Goal: Task Accomplishment & Management: Complete application form

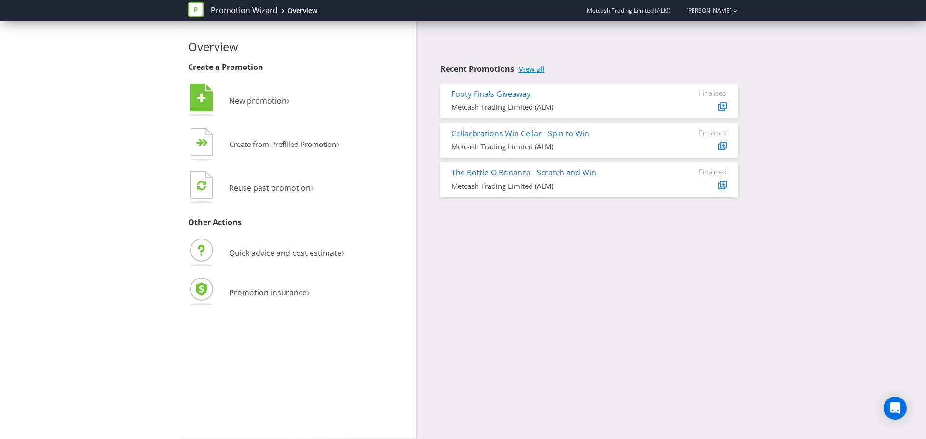
click at [531, 67] on link "View all" at bounding box center [532, 69] width 26 height 8
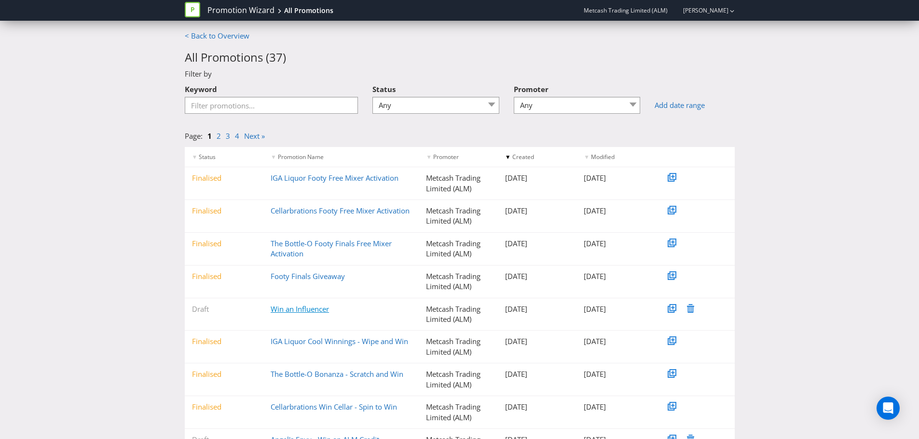
click at [306, 307] on link "Win an Influencer" at bounding box center [299, 309] width 58 height 10
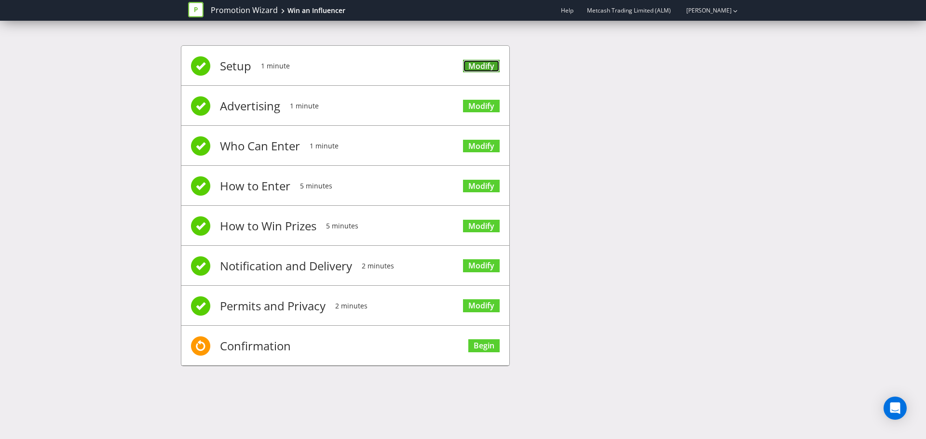
click at [484, 60] on link "Modify" at bounding box center [481, 66] width 37 height 13
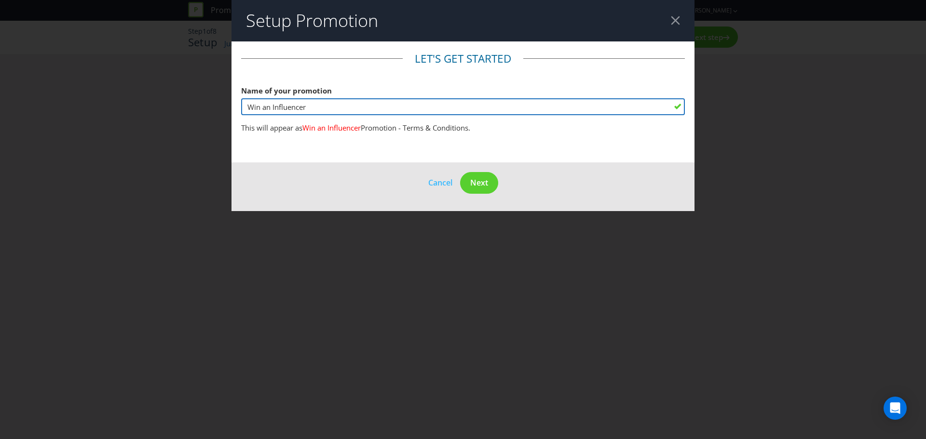
click at [338, 104] on input "Win an Influencer" at bounding box center [463, 106] width 444 height 17
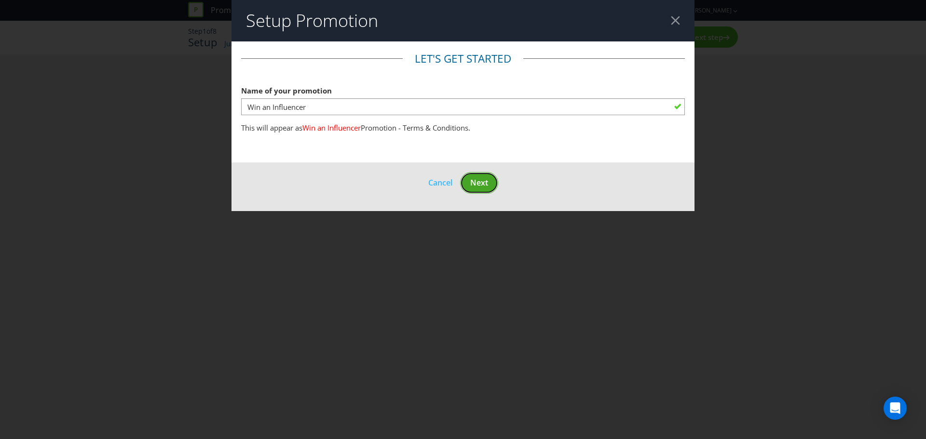
click at [477, 180] on span "Next" at bounding box center [479, 182] width 18 height 11
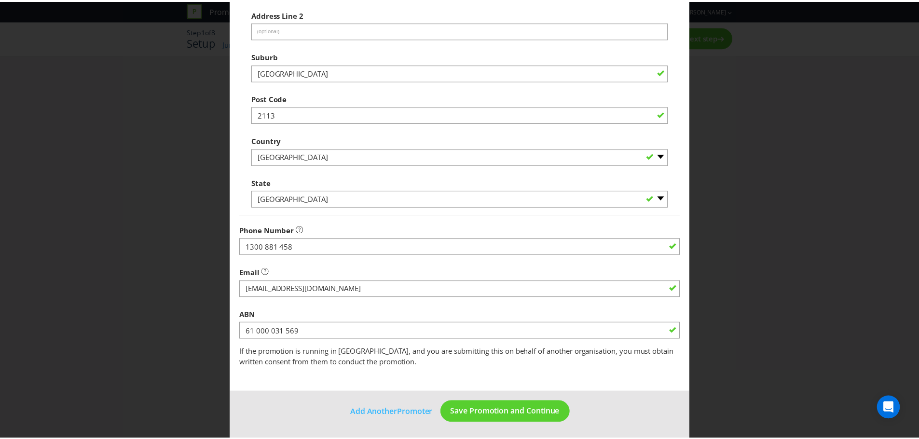
scroll to position [190, 0]
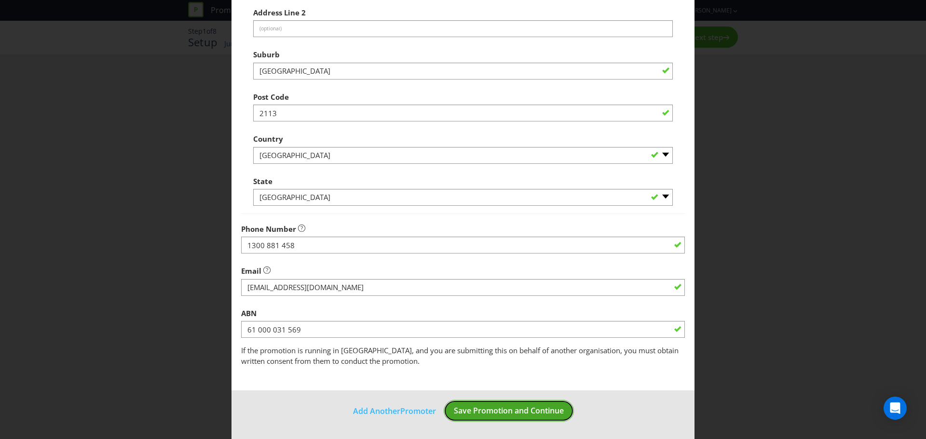
click at [488, 413] on span "Save Promotion and Continue" at bounding box center [509, 411] width 110 height 11
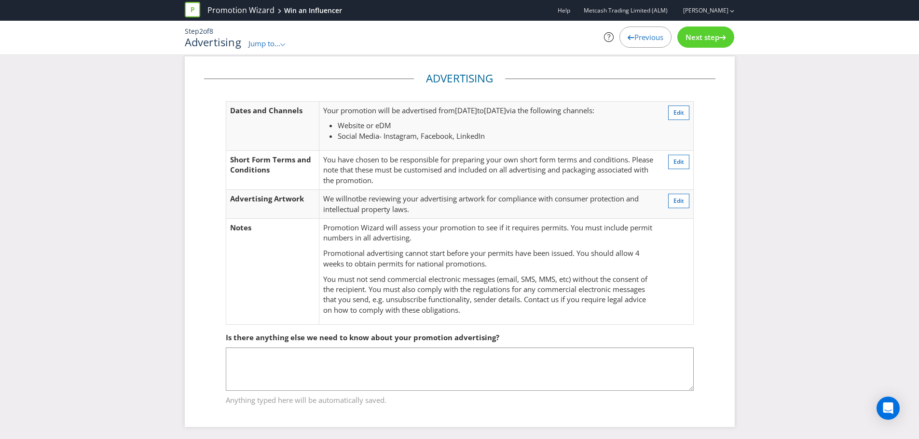
scroll to position [11, 0]
click at [714, 35] on span "Next step" at bounding box center [702, 37] width 34 height 10
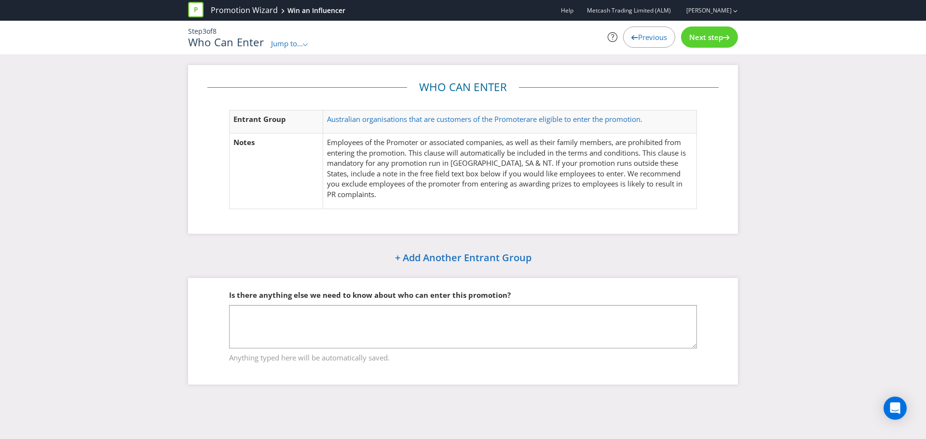
click at [701, 38] on span "Next step" at bounding box center [706, 37] width 34 height 10
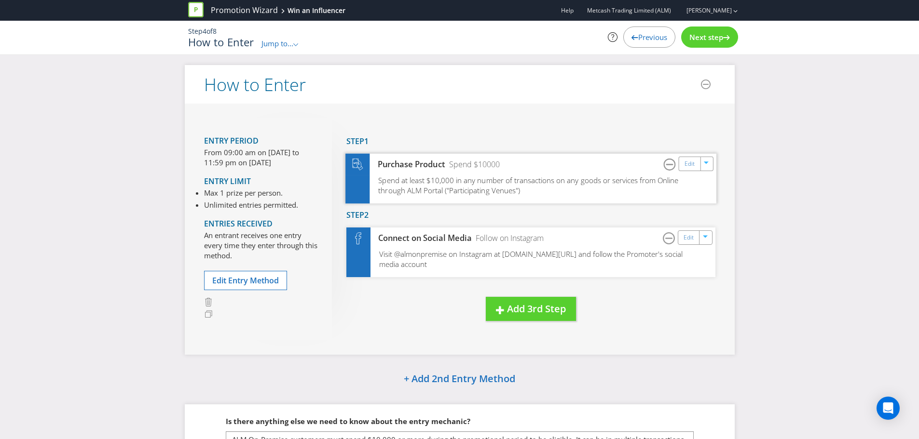
click at [573, 176] on span "Spend at least $10,000 in any number of transactions on any goods or services f…" at bounding box center [528, 185] width 300 height 20
click at [688, 164] on link "Edit" at bounding box center [689, 163] width 10 height 11
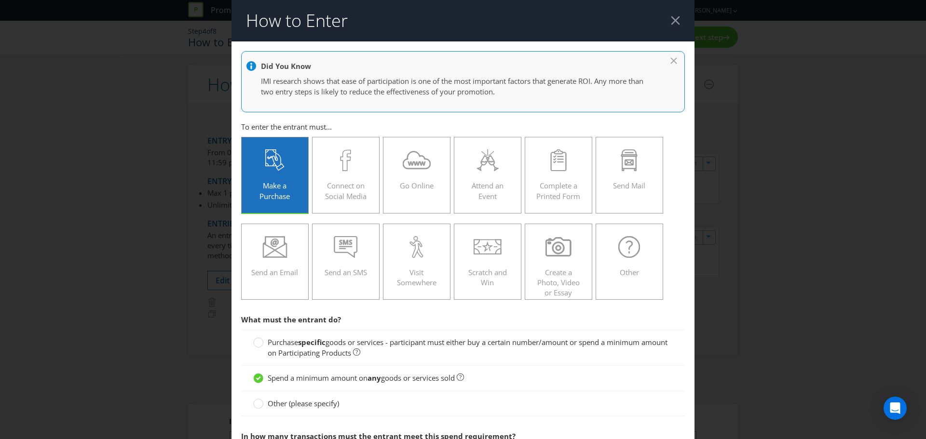
click at [672, 18] on div at bounding box center [675, 20] width 9 height 9
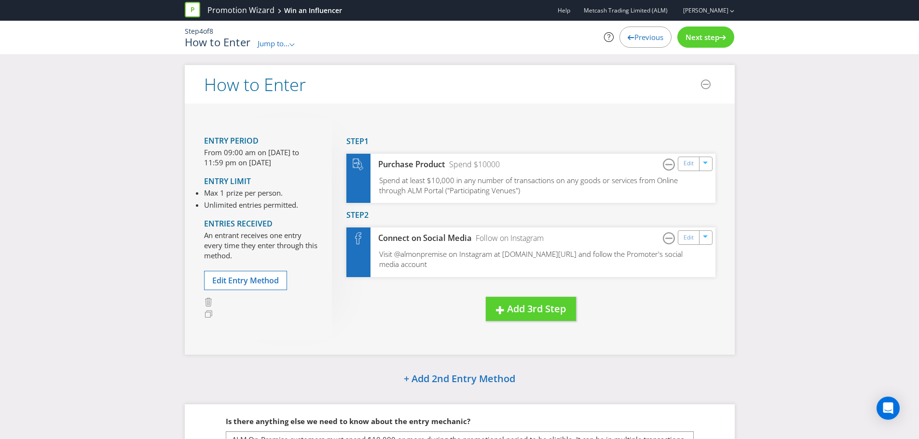
click at [699, 30] on div "Next step" at bounding box center [705, 37] width 57 height 21
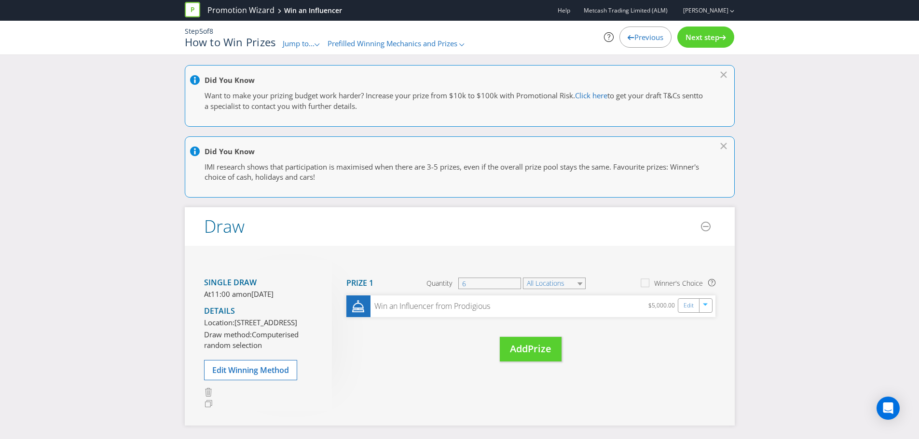
click at [711, 39] on span "Next step" at bounding box center [702, 37] width 34 height 10
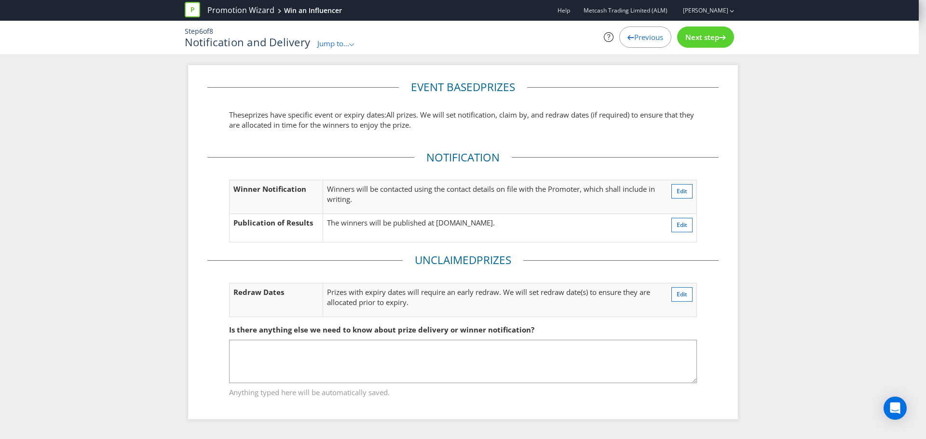
click at [711, 39] on span "Next step" at bounding box center [702, 37] width 34 height 10
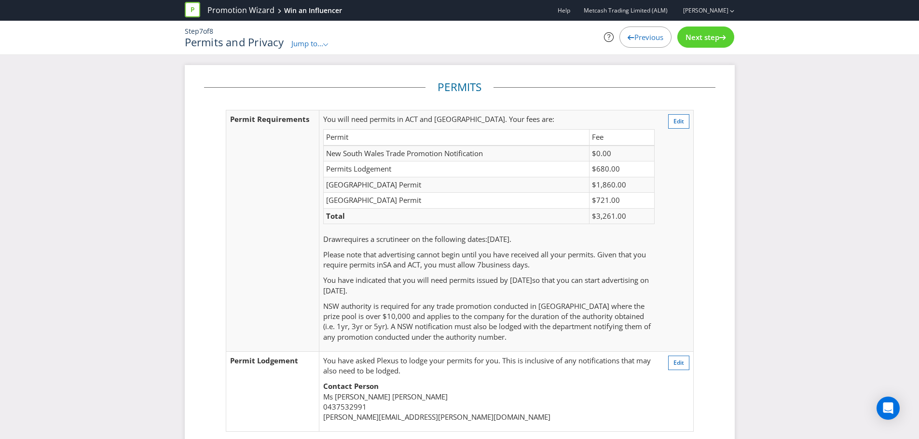
click at [704, 42] on div "Next step" at bounding box center [705, 37] width 57 height 21
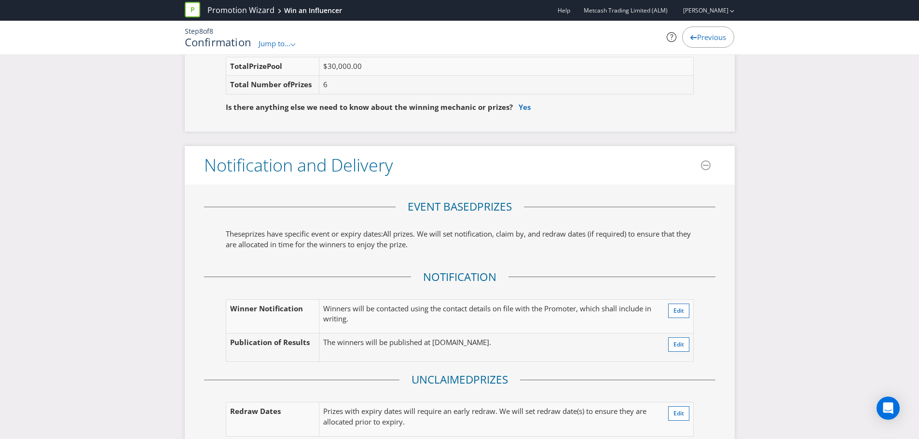
scroll to position [1205, 0]
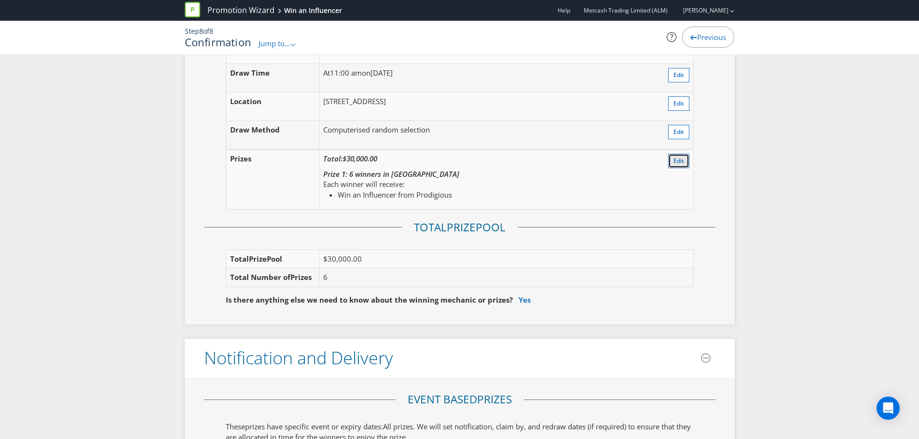
click at [676, 161] on span "Edit" at bounding box center [678, 161] width 11 height 8
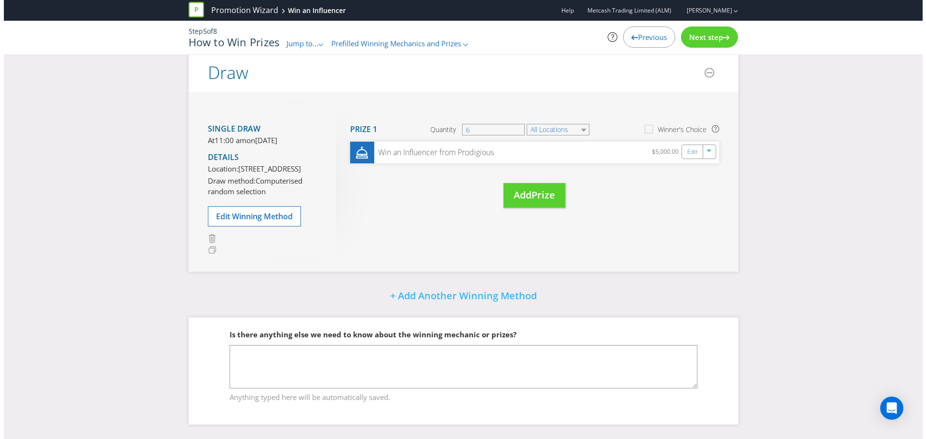
scroll to position [174, 0]
click at [694, 147] on link "Edit" at bounding box center [689, 152] width 10 height 11
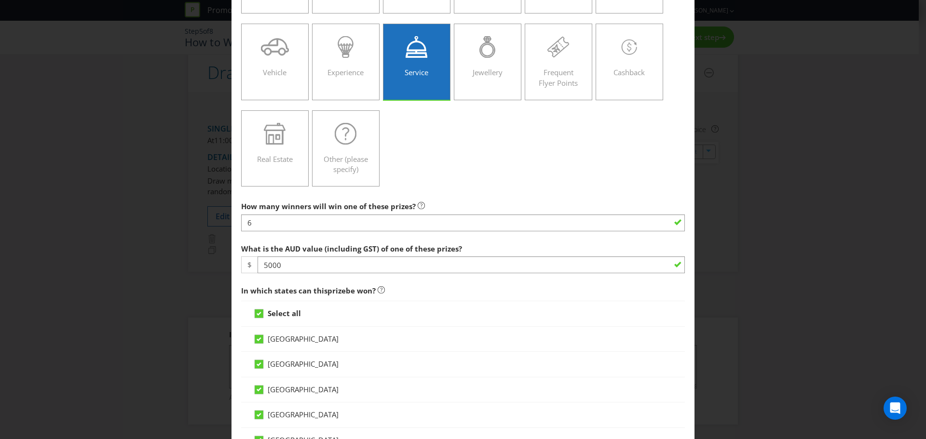
scroll to position [241, 0]
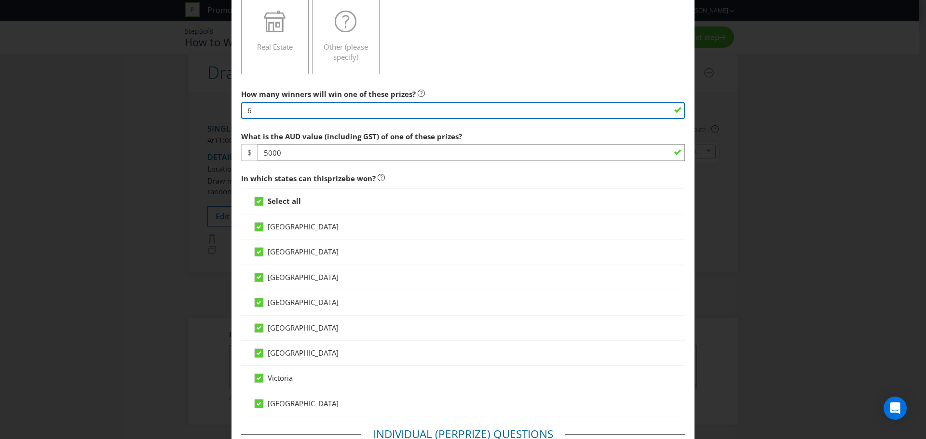
click at [307, 110] on input "6" at bounding box center [463, 110] width 444 height 17
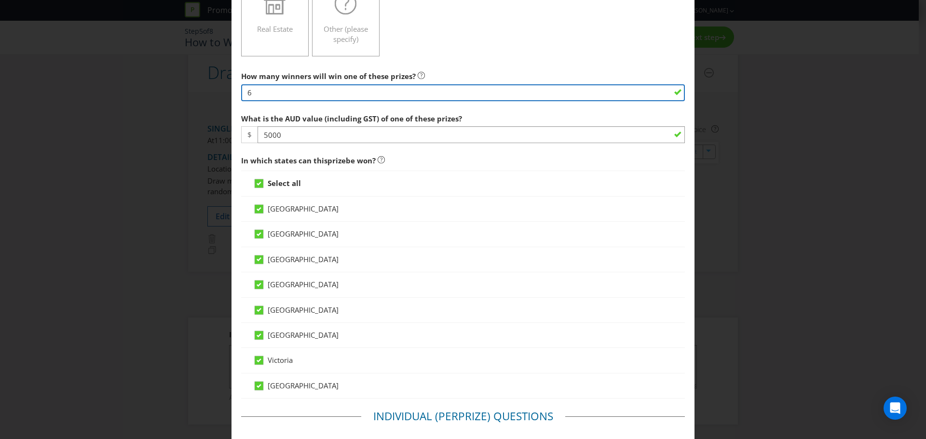
scroll to position [289, 0]
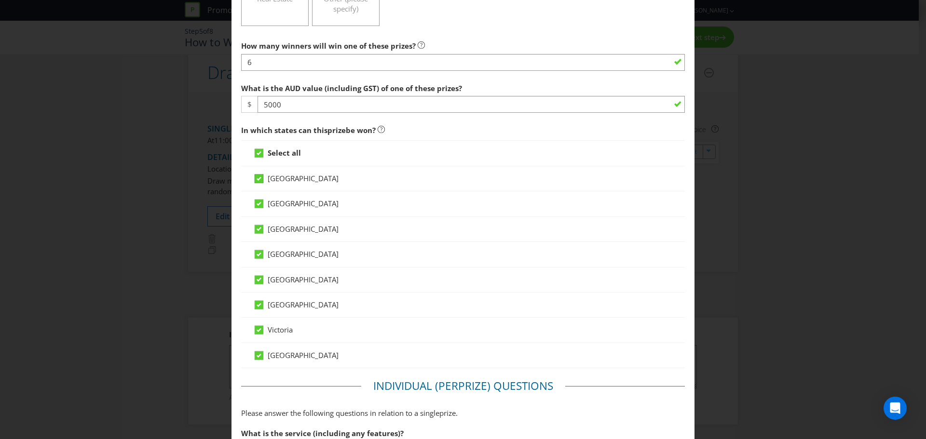
click at [257, 180] on icon at bounding box center [259, 179] width 5 height 4
click at [0, 0] on input "[GEOGRAPHIC_DATA]" at bounding box center [0, 0] width 0 height 0
click at [308, 206] on span "[GEOGRAPHIC_DATA]" at bounding box center [303, 204] width 71 height 10
click at [331, 201] on div "[GEOGRAPHIC_DATA]" at bounding box center [462, 204] width 419 height 10
click at [260, 181] on icon at bounding box center [260, 181] width 14 height 14
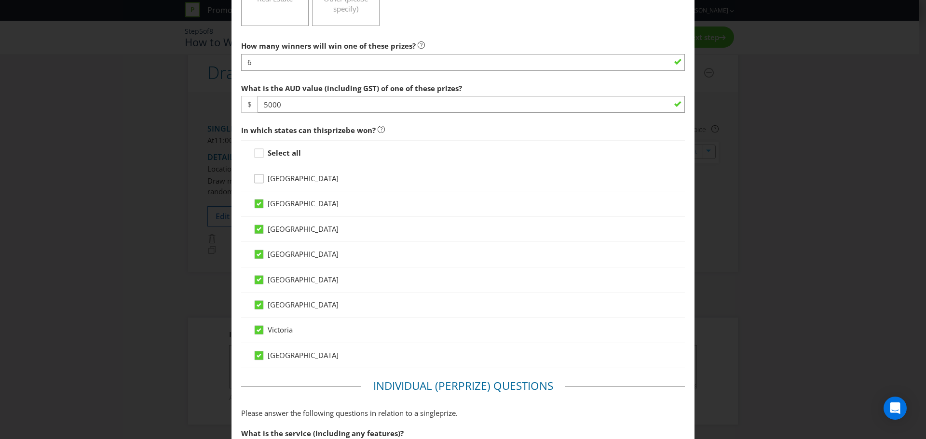
click at [0, 0] on input "[GEOGRAPHIC_DATA]" at bounding box center [0, 0] width 0 height 0
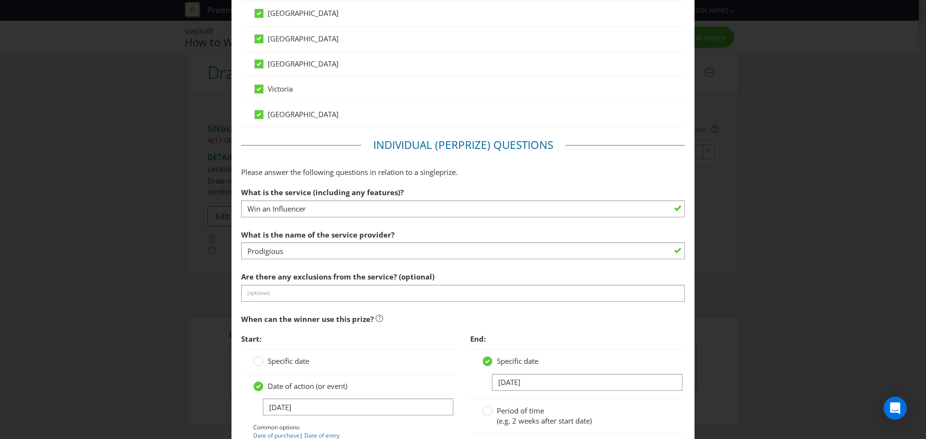
scroll to position [675, 0]
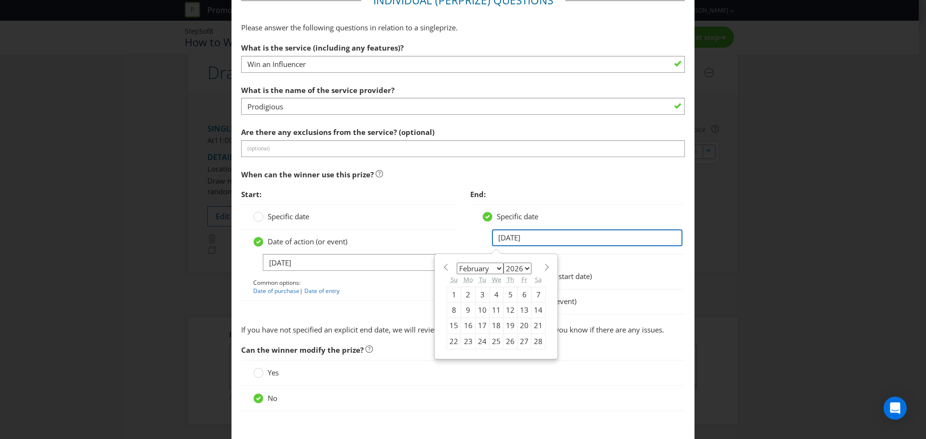
drag, startPoint x: 545, startPoint y: 241, endPoint x: 438, endPoint y: 240, distance: 107.0
click at [438, 240] on div "Start: Specific date Date of action (or event) [DATE] Common options: Date of p…" at bounding box center [463, 255] width 458 height 140
click at [465, 268] on select "January February March April May June July August September October November De…" at bounding box center [480, 269] width 47 height 12
select select "10"
click at [457, 263] on select "January February March April May June July August September October November De…" at bounding box center [480, 269] width 47 height 12
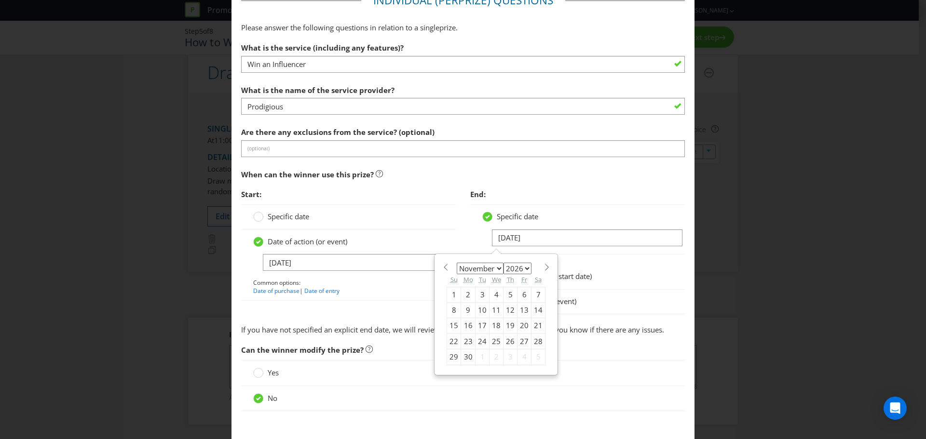
click at [515, 268] on select "2025 2026 2027 2028 2029 2030 2031 2032 2033 2034 2035" at bounding box center [517, 269] width 28 height 12
select select "2025"
click at [503, 263] on select "2025 2026 2027 2028 2029 2030 2031 2032 2033 2034 2035" at bounding box center [517, 269] width 28 height 12
click at [447, 372] on div "30" at bounding box center [454, 372] width 14 height 15
type input "[DATE]"
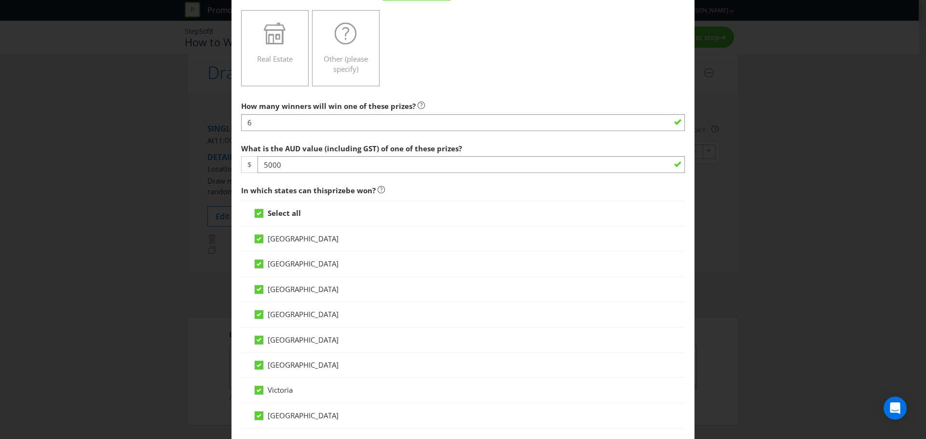
scroll to position [193, 0]
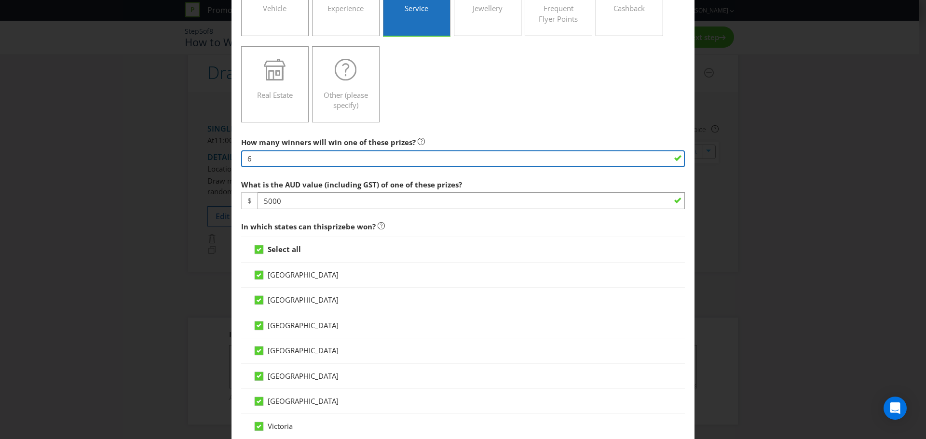
click at [371, 157] on input "6" at bounding box center [463, 158] width 444 height 17
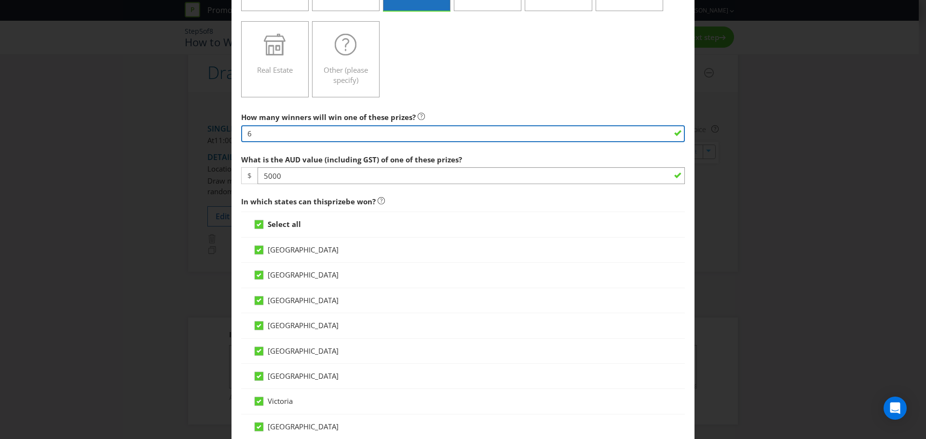
scroll to position [241, 0]
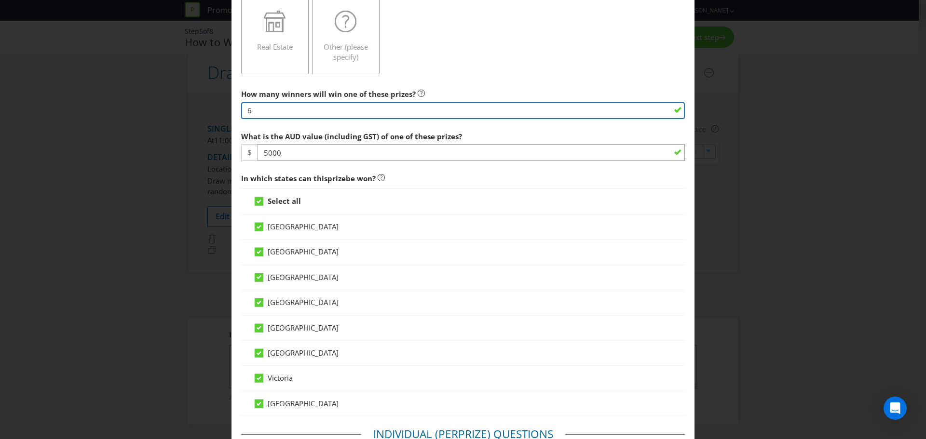
click at [256, 113] on input "6" at bounding box center [463, 110] width 444 height 17
type input "7"
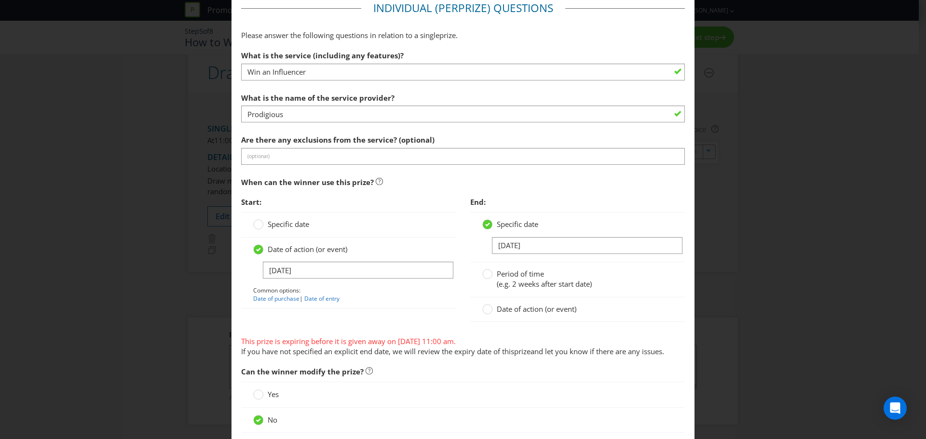
scroll to position [675, 0]
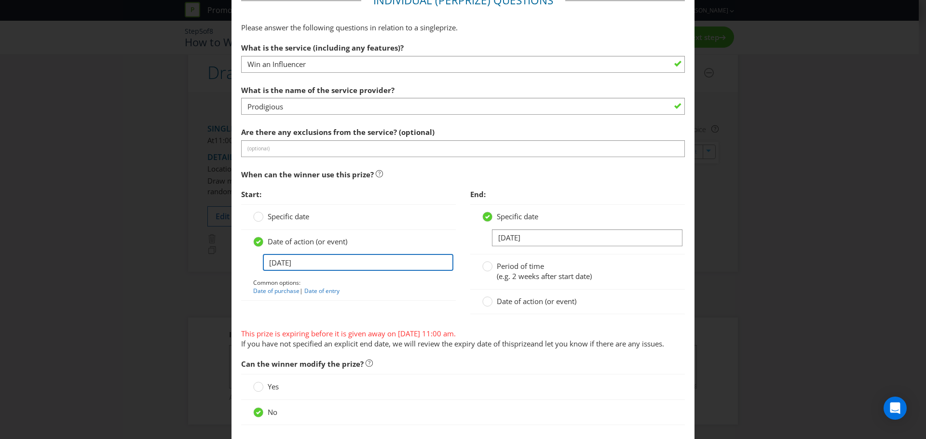
drag, startPoint x: 358, startPoint y: 265, endPoint x: 249, endPoint y: 272, distance: 108.7
click at [249, 272] on div "Date of action (or event) [DATE] Common options: Date of purchase | Date of ent…" at bounding box center [348, 265] width 215 height 71
type input "[DATE]"
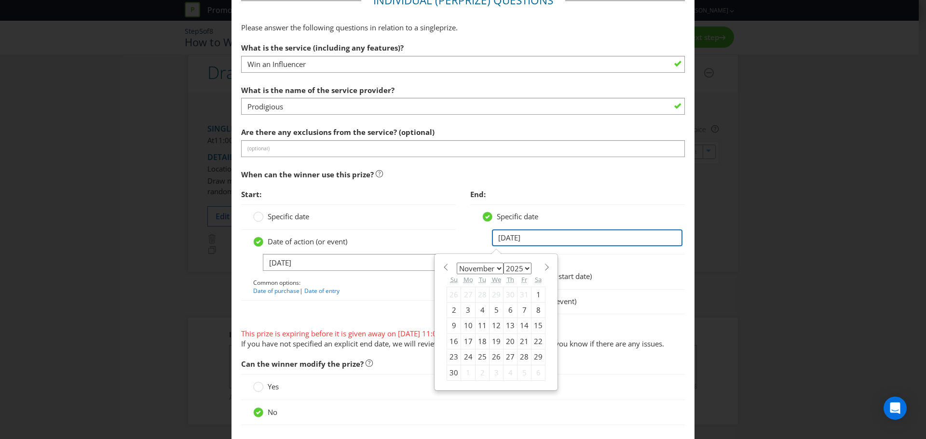
drag, startPoint x: 537, startPoint y: 238, endPoint x: 419, endPoint y: 231, distance: 117.4
click at [419, 231] on div "Start: Specific date Date of action (or event) [DATE] Common options: Date of p…" at bounding box center [463, 255] width 458 height 140
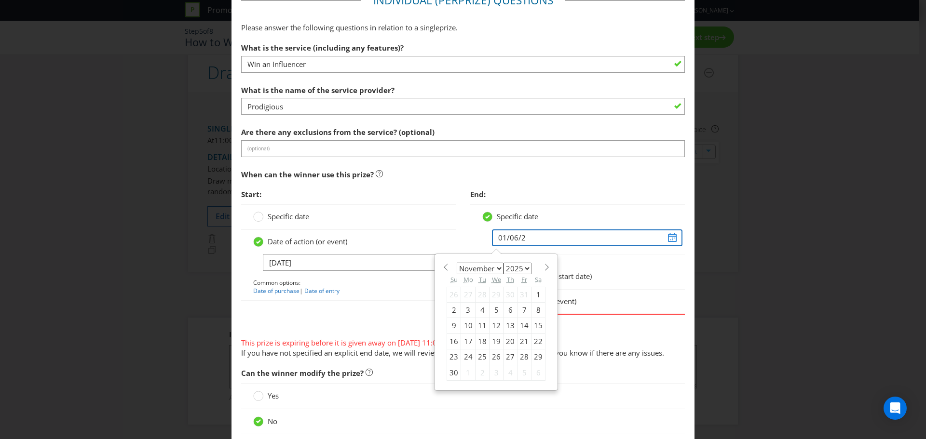
type input "[DATE]"
select select "5"
type input "[DATE]"
select select "2026"
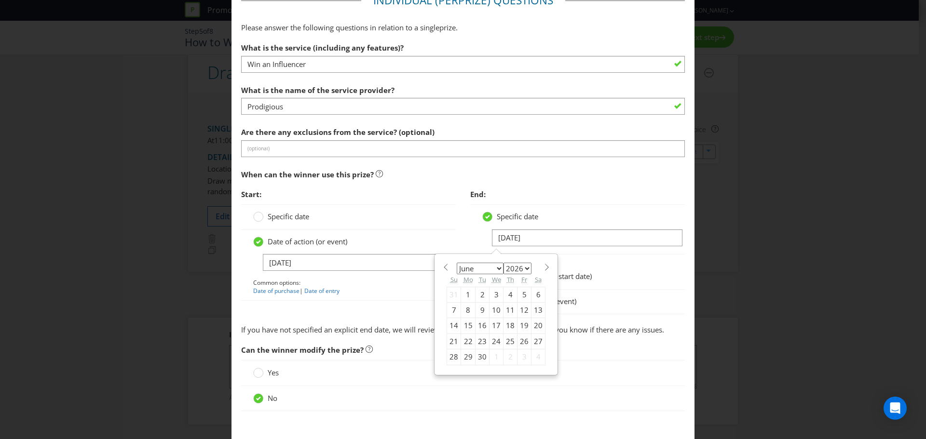
type input "[DATE]"
click at [512, 190] on span "End:" at bounding box center [577, 195] width 215 height 20
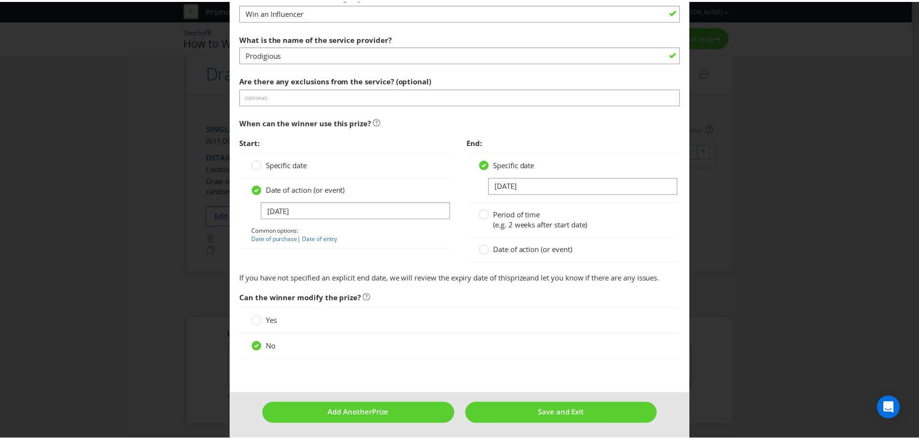
scroll to position [729, 0]
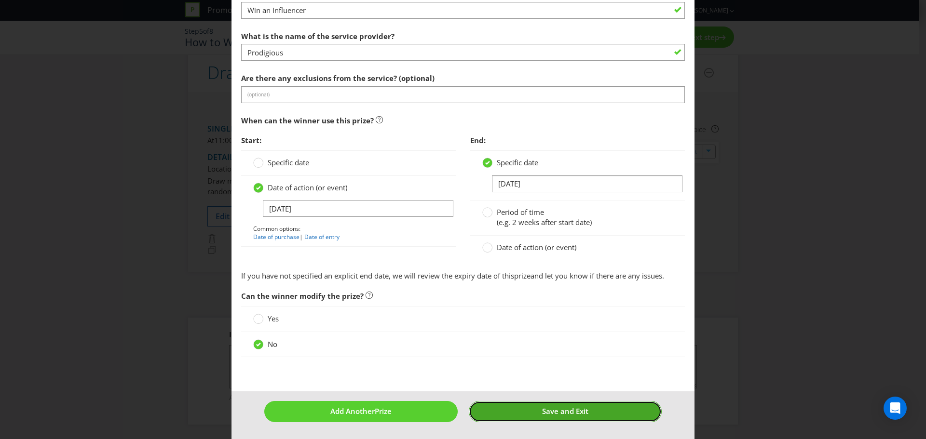
click at [544, 406] on button "Save and Exit" at bounding box center [565, 411] width 193 height 21
type input "7"
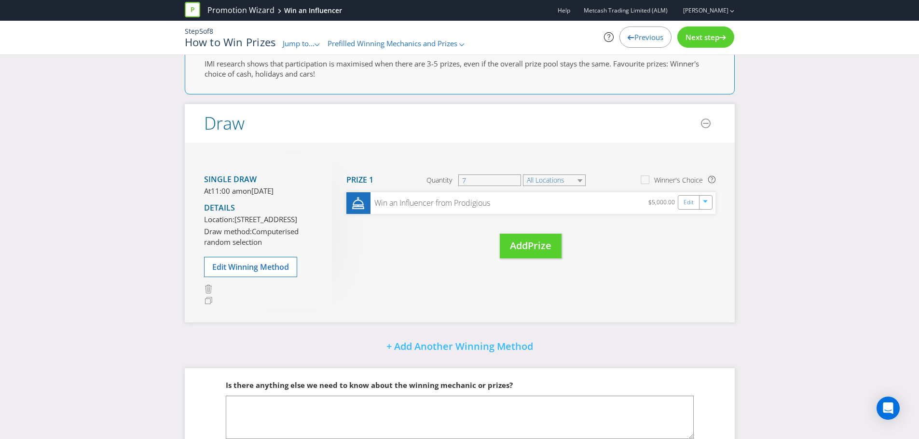
scroll to position [29, 0]
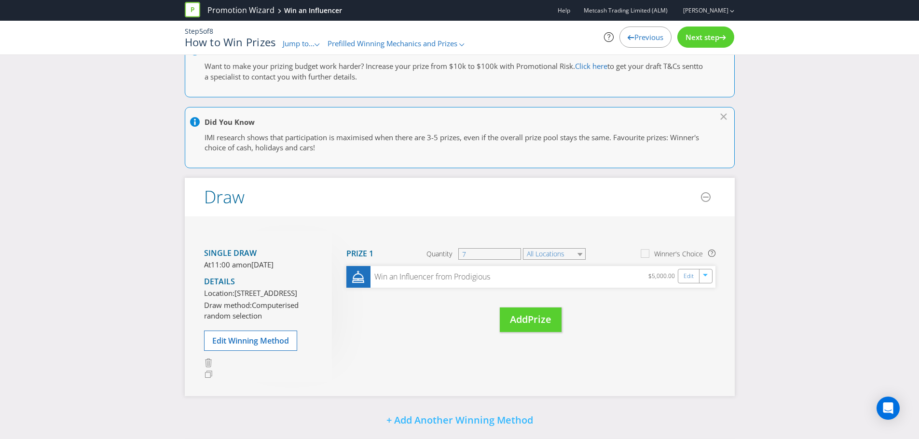
click at [713, 41] on span "Next step" at bounding box center [702, 37] width 34 height 10
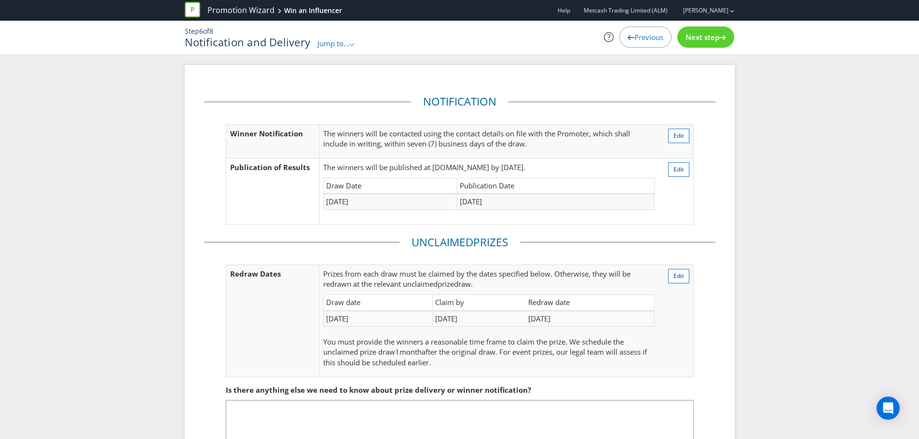
click at [716, 42] on div "Next step" at bounding box center [705, 37] width 57 height 21
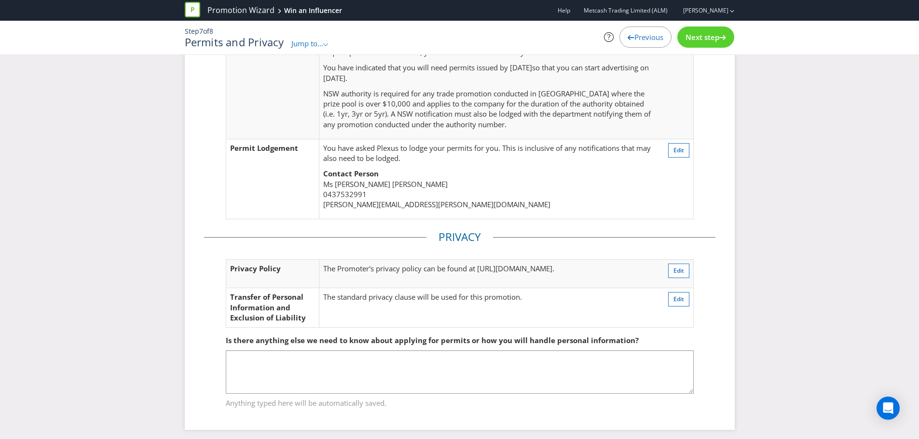
scroll to position [218, 0]
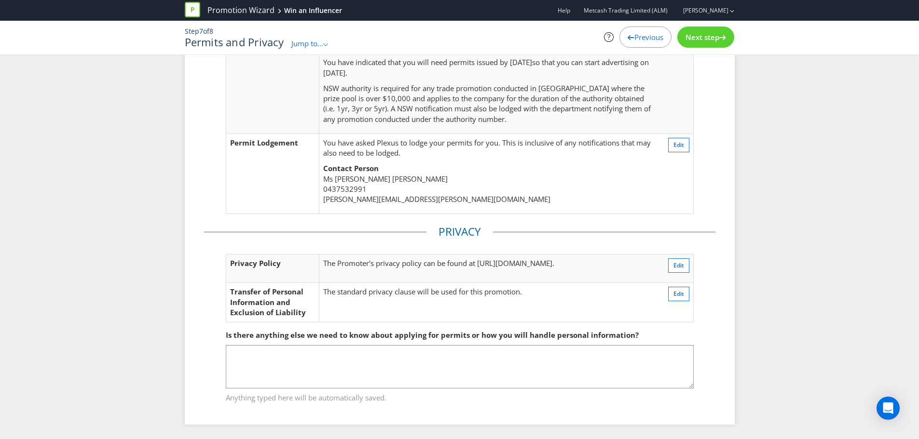
click at [704, 42] on div "Next step" at bounding box center [705, 37] width 57 height 21
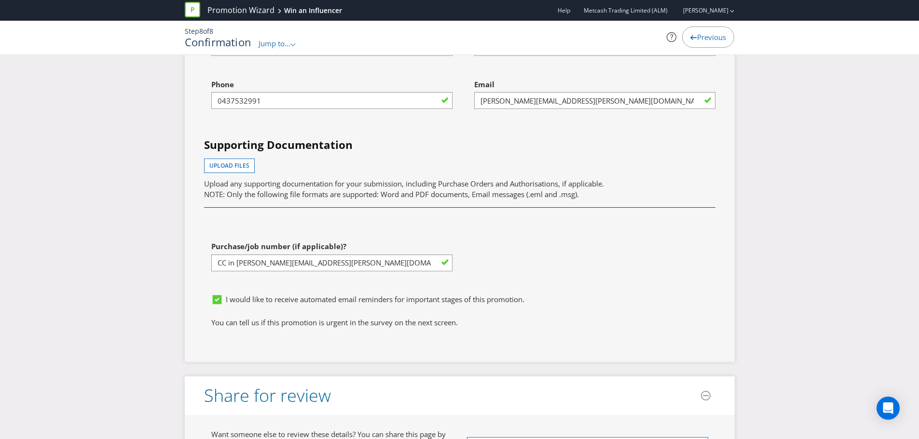
scroll to position [3207, 0]
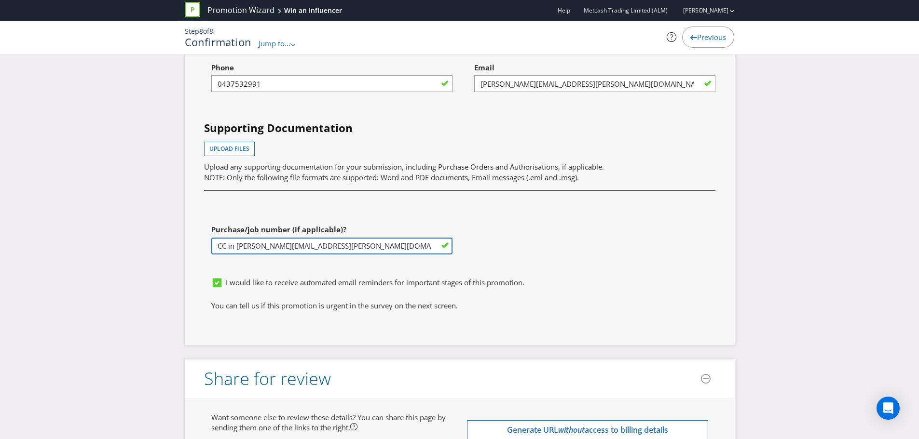
click at [365, 249] on input "CC in [PERSON_NAME][EMAIL_ADDRESS][PERSON_NAME][DOMAIN_NAME] (vendor 532112)" at bounding box center [331, 246] width 241 height 17
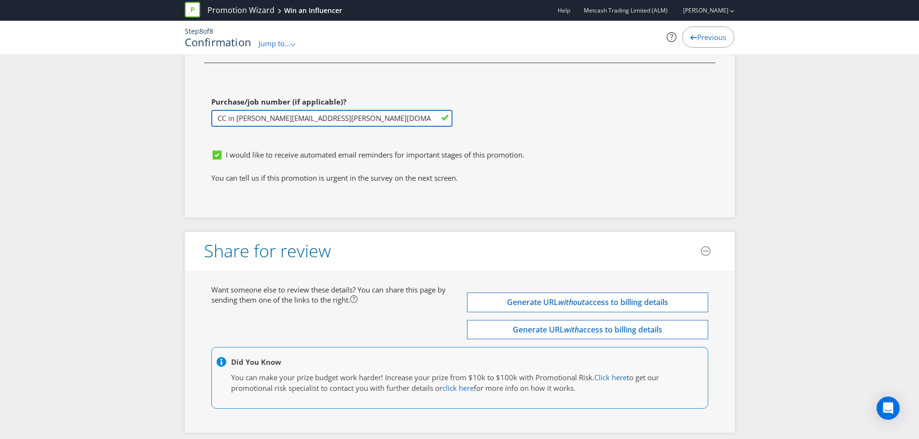
scroll to position [3233, 0]
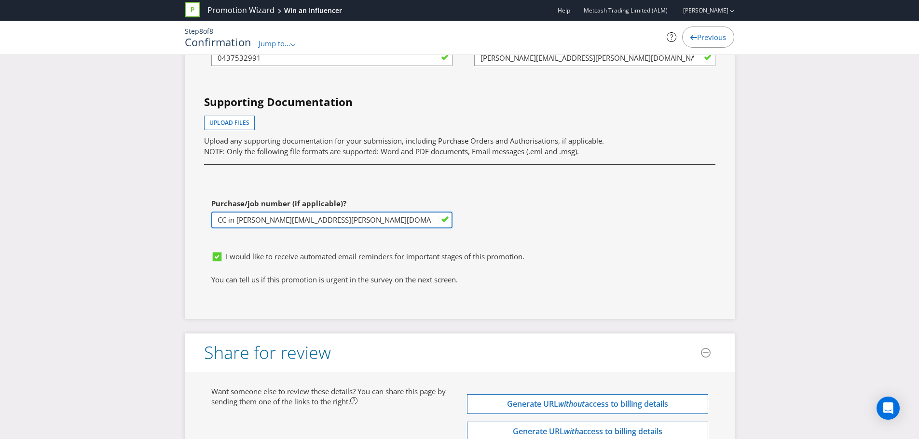
click at [302, 223] on input "CC in [PERSON_NAME][EMAIL_ADDRESS][PERSON_NAME][DOMAIN_NAME] (vendor 532112)" at bounding box center [331, 220] width 241 height 17
drag, startPoint x: 433, startPoint y: 219, endPoint x: 31, endPoint y: 240, distance: 402.2
click at [368, 219] on input "text" at bounding box center [331, 220] width 241 height 17
type input "[PERSON_NAME][EMAIL_ADDRESS][PERSON_NAME][DOMAIN_NAME]"
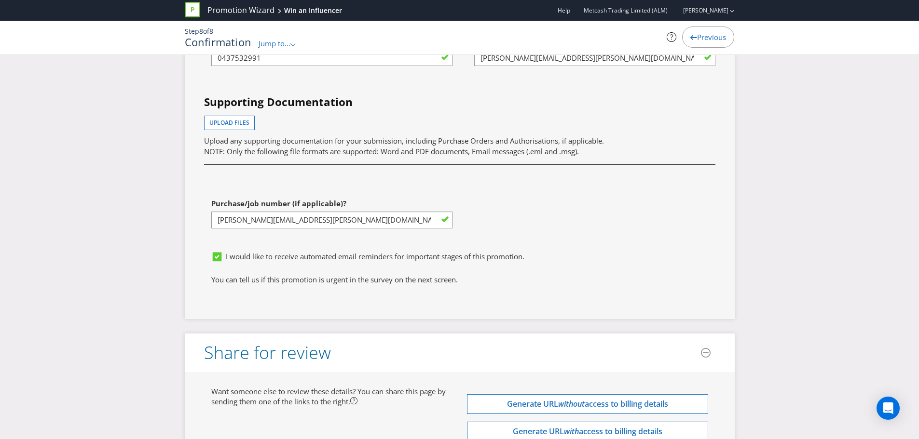
click at [377, 263] on div "I would like to receive automated email reminders for important stages of this …" at bounding box center [463, 259] width 504 height 15
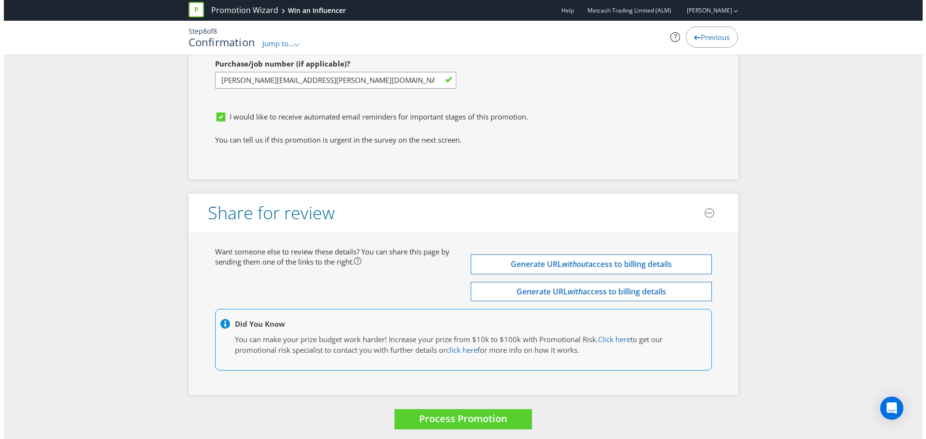
scroll to position [3378, 0]
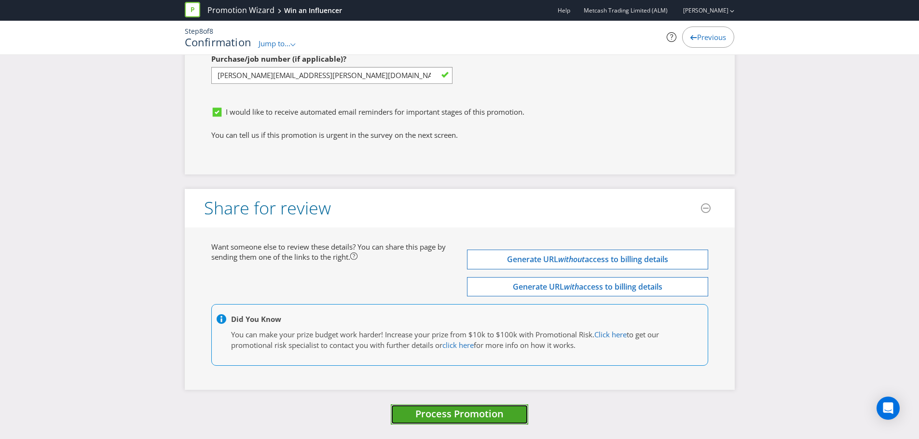
click at [477, 416] on span "Process Promotion" at bounding box center [459, 413] width 88 height 13
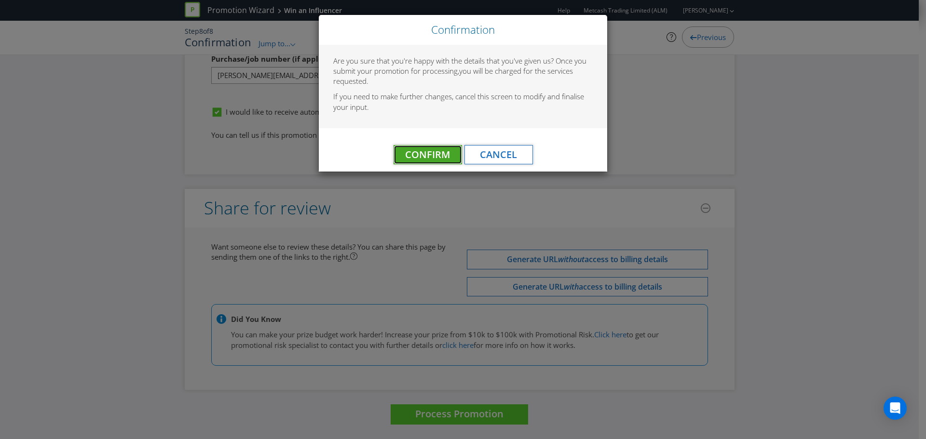
click at [446, 155] on span "Confirm" at bounding box center [427, 154] width 45 height 13
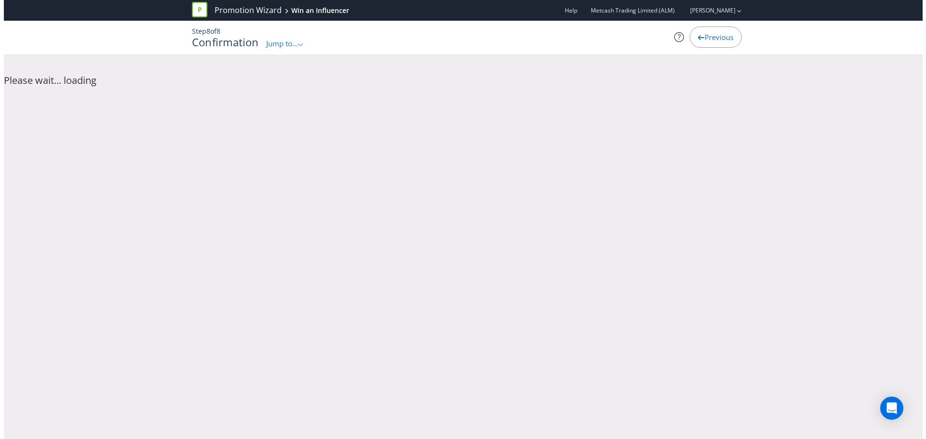
scroll to position [0, 0]
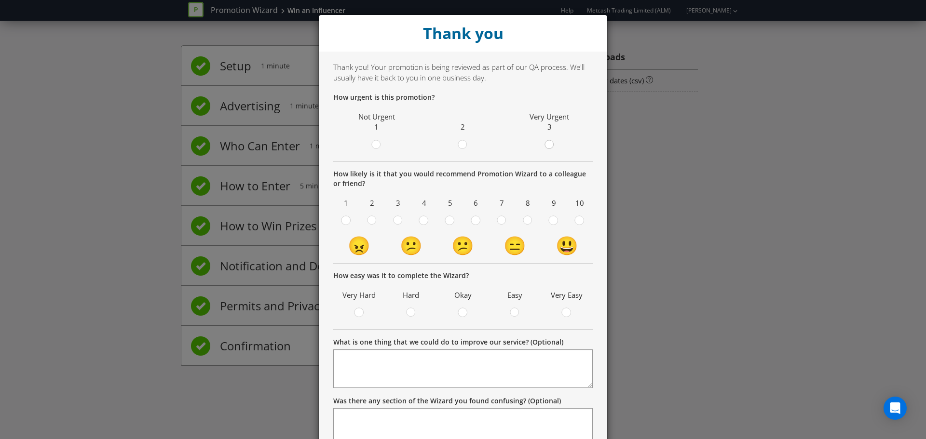
click at [547, 143] on div at bounding box center [549, 141] width 5 height 5
click at [0, 0] on input "radio" at bounding box center [0, 0] width 0 height 0
click at [525, 219] on div at bounding box center [527, 217] width 5 height 5
click at [0, 0] on input "radio" at bounding box center [0, 0] width 0 height 0
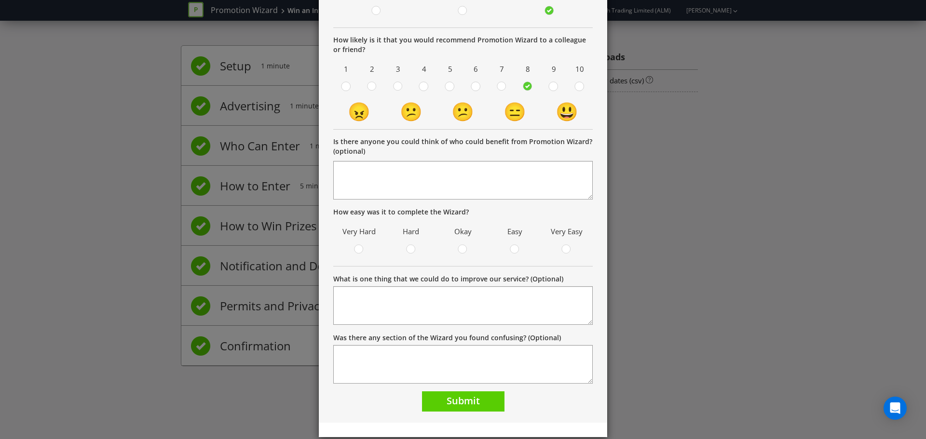
scroll to position [145, 0]
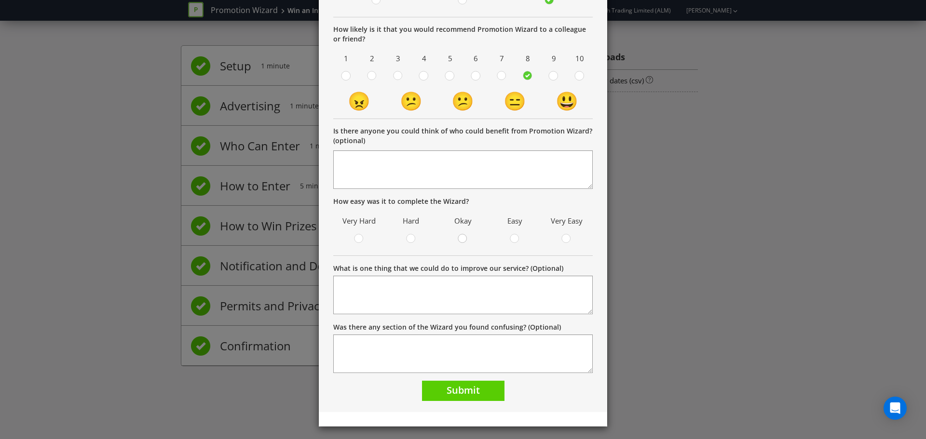
click at [458, 240] on circle at bounding box center [462, 238] width 9 height 9
click at [0, 0] on input "radio" at bounding box center [0, 0] width 0 height 0
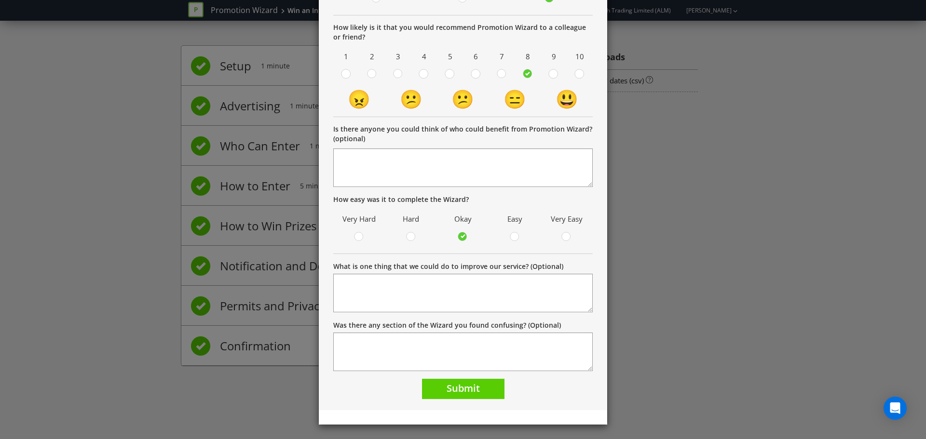
scroll to position [147, 0]
click at [475, 388] on span "Submit" at bounding box center [462, 387] width 33 height 13
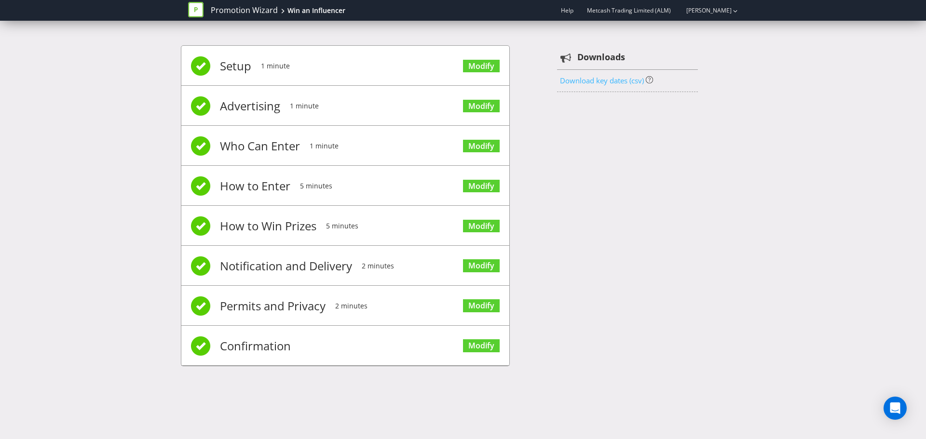
click at [585, 82] on link "Download key dates (csv)" at bounding box center [602, 81] width 84 height 10
